Goal: Register for event/course

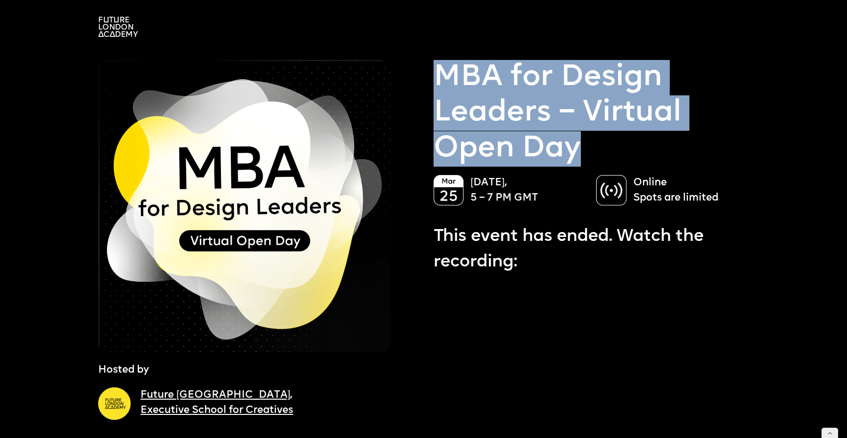
drag, startPoint x: 443, startPoint y: 68, endPoint x: 598, endPoint y: 163, distance: 182.1
click at [599, 163] on p "MBA for Design Leaders – Virtual Open Day" at bounding box center [597, 113] width 326 height 107
copy p "MBA for Design Leaders – Virtual Open Day"
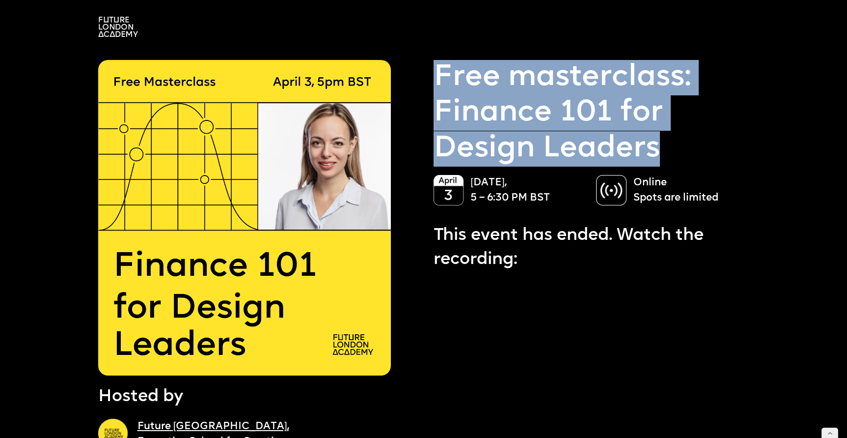
drag, startPoint x: 437, startPoint y: 69, endPoint x: 668, endPoint y: 148, distance: 244.8
click at [668, 148] on p "Free masterclass: Finance 101 for Design Leaders" at bounding box center [597, 113] width 326 height 107
copy p "Free masterclass: Finance 101 for Design Leaders"
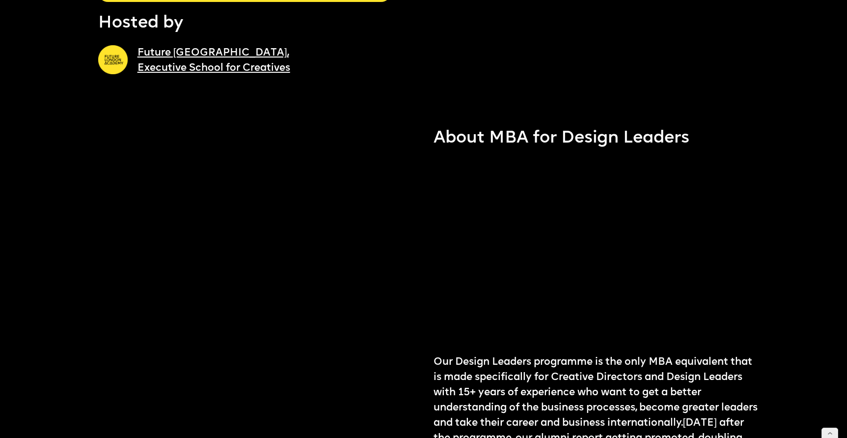
scroll to position [374, 0]
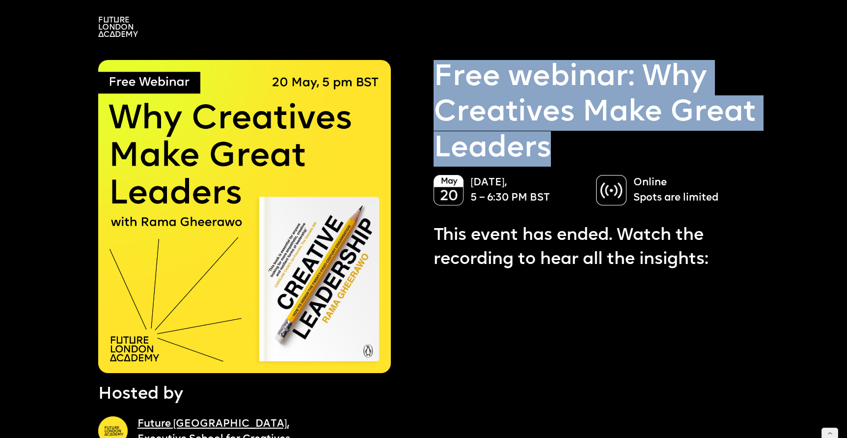
drag, startPoint x: 438, startPoint y: 77, endPoint x: 575, endPoint y: 158, distance: 158.8
click at [575, 158] on p "Free webinar: Why Creatives Make Great Leaders" at bounding box center [597, 113] width 326 height 107
copy p "Free webinar: Why Creatives Make Great Leaders"
